Goal: Obtain resource: Obtain resource

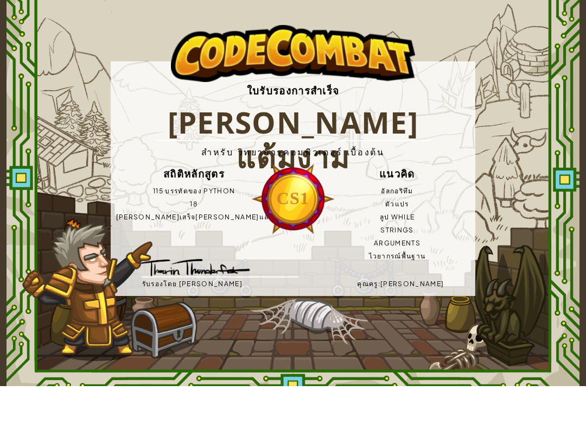
scroll to position [14, 0]
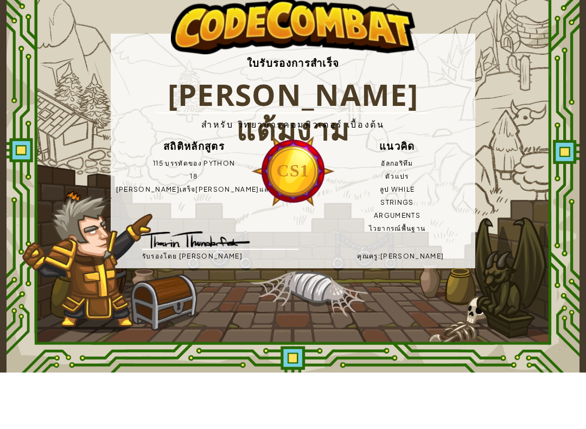
click at [529, 214] on div "ใบรับรองการสำเร็จ [PERSON_NAME] แต้มงาม สำหรับ วิทยาการคอมพิวเตอร์ เบื้องต้น สถ…" at bounding box center [293, 207] width 573 height 443
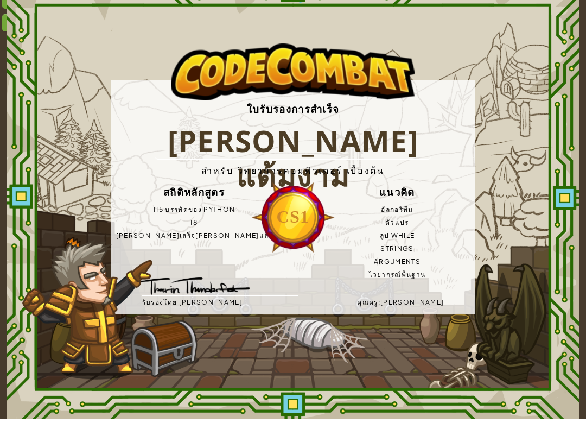
scroll to position [0, 0]
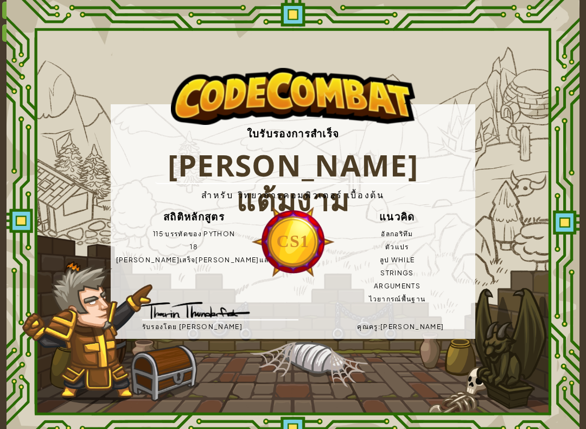
click at [10, 8] on div "ใบรับรองการสำเร็จ [PERSON_NAME] แต้มงาม สำหรับ วิทยาการคอมพิวเตอร์ เบื้องต้น สถ…" at bounding box center [293, 221] width 573 height 443
click at [7, 31] on div "ใบรับรองการสำเร็จ [PERSON_NAME] แต้มงาม สำหรับ วิทยาการคอมพิวเตอร์ เบื้องต้น สถ…" at bounding box center [293, 221] width 573 height 443
click at [3, 31] on div "สลับ" at bounding box center [16, 32] width 29 height 17
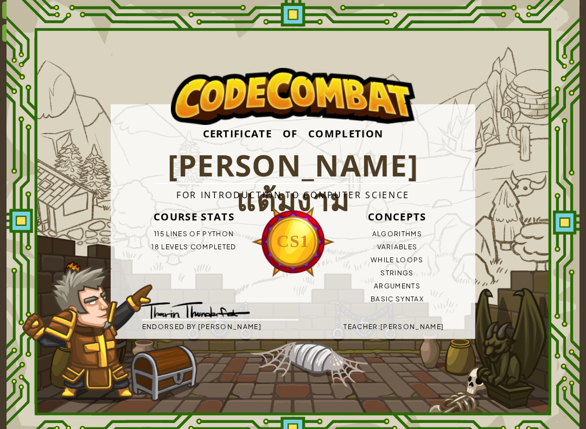
click at [4, 33] on div "Toggle" at bounding box center [20, 32] width 37 height 17
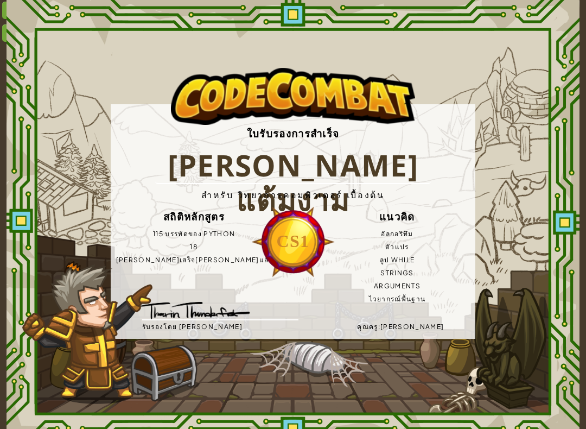
click at [2, 33] on div "สลับ" at bounding box center [16, 32] width 29 height 17
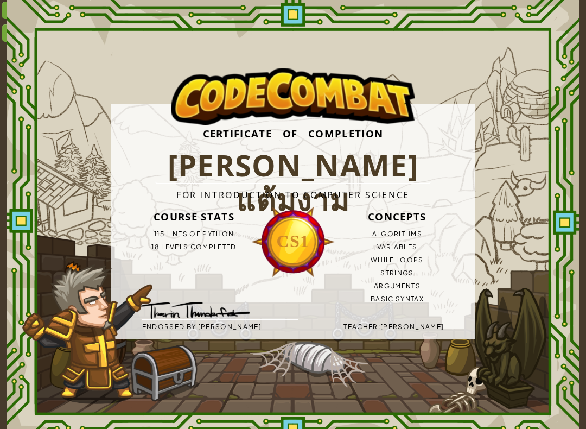
click at [3, 34] on div "Toggle" at bounding box center [20, 32] width 37 height 17
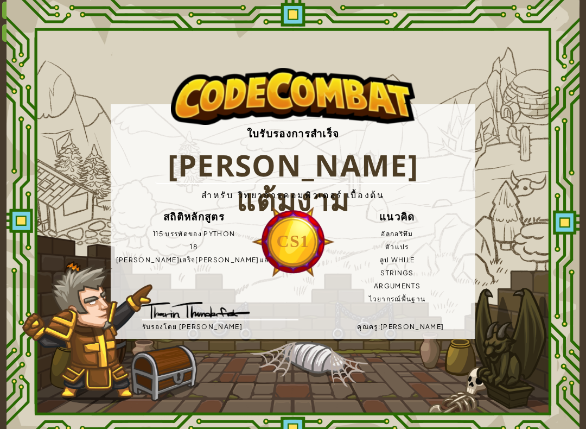
click at [4, 33] on div "สลับ" at bounding box center [16, 32] width 29 height 17
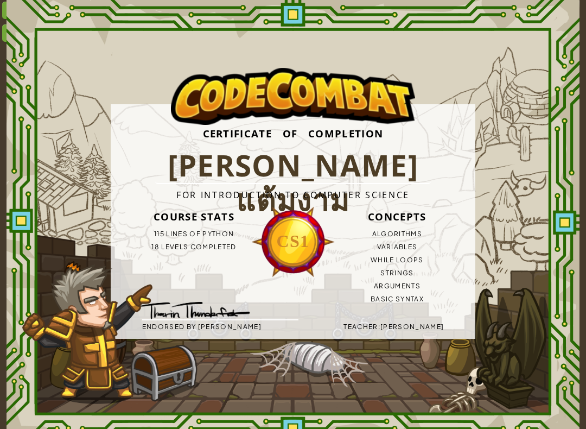
click at [2, 5] on div "Print" at bounding box center [20, 10] width 37 height 17
click at [3, 30] on div "Toggle" at bounding box center [20, 32] width 37 height 17
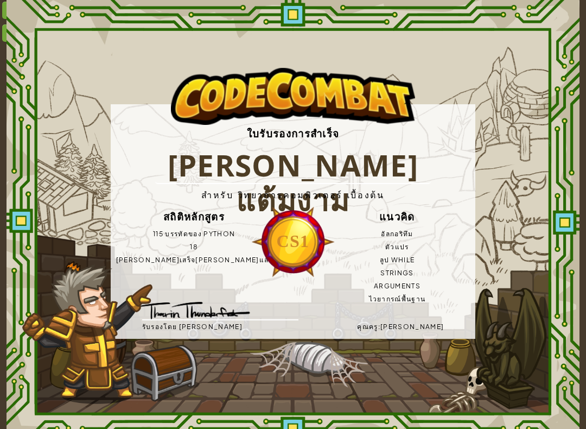
click at [4, 8] on div "Print" at bounding box center [16, 10] width 29 height 17
